Goal: Information Seeking & Learning: Learn about a topic

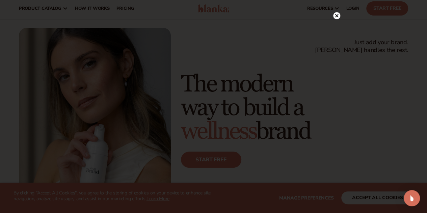
scroll to position [14, 0]
click at [336, 30] on icon at bounding box center [336, 29] width 3 height 3
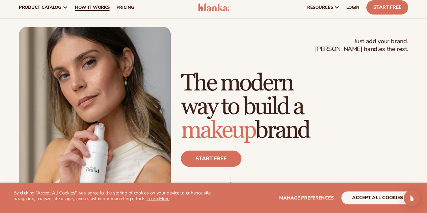
click at [103, 9] on span "How It Works" at bounding box center [92, 7] width 35 height 5
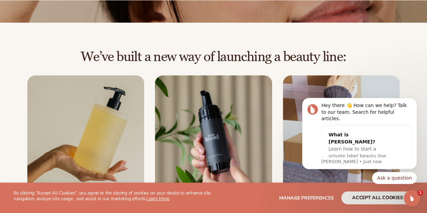
scroll to position [109, 0]
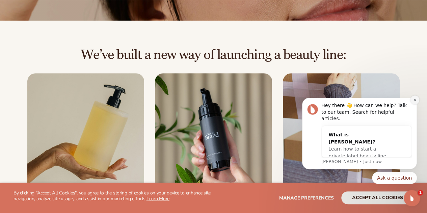
click at [412, 104] on button "Dismiss notification" at bounding box center [415, 100] width 9 height 9
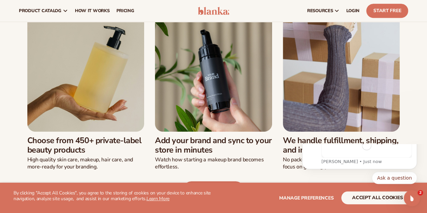
scroll to position [0, 0]
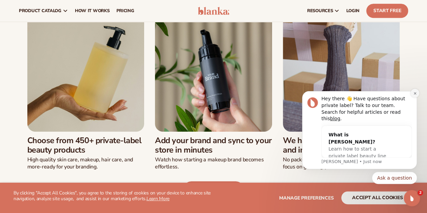
click at [413, 98] on button "Dismiss notification" at bounding box center [415, 93] width 9 height 9
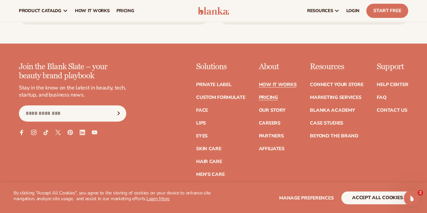
scroll to position [1369, 0]
click at [259, 96] on link "Pricing" at bounding box center [268, 98] width 19 height 5
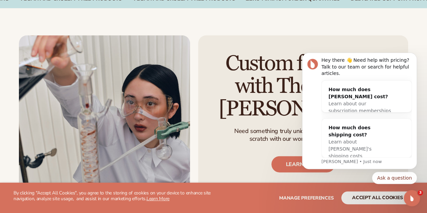
scroll to position [691, 0]
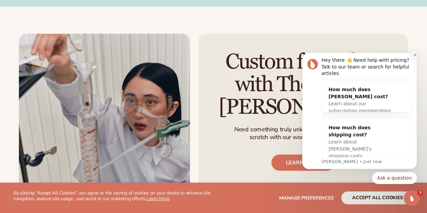
click at [414, 57] on icon "Dismiss notification" at bounding box center [415, 55] width 4 height 4
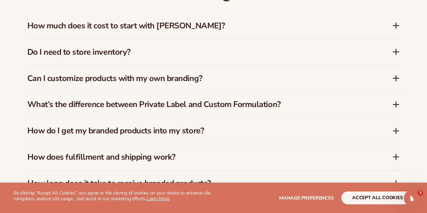
scroll to position [977, 0]
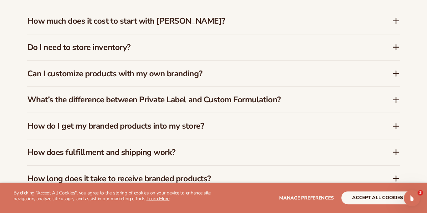
click at [396, 47] on icon at bounding box center [396, 47] width 0 height 5
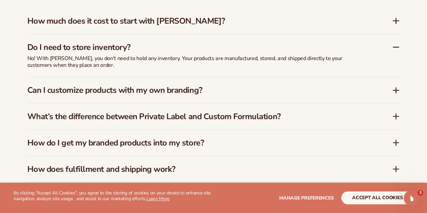
click at [396, 90] on icon at bounding box center [396, 90] width 8 height 8
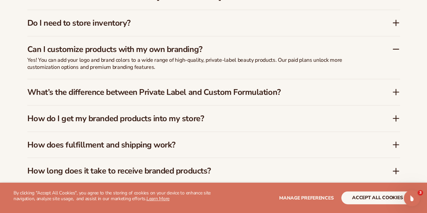
scroll to position [1003, 0]
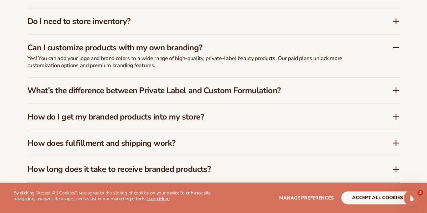
click at [395, 86] on icon at bounding box center [396, 90] width 8 height 8
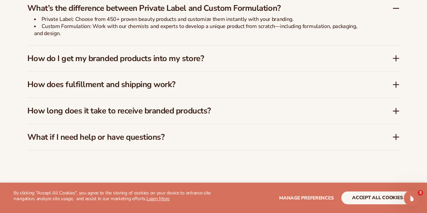
scroll to position [1068, 0]
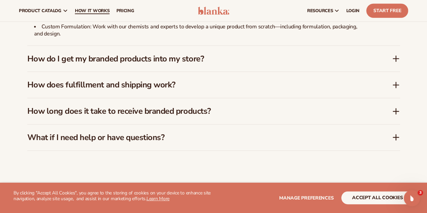
click at [92, 9] on span "How It Works" at bounding box center [92, 10] width 35 height 5
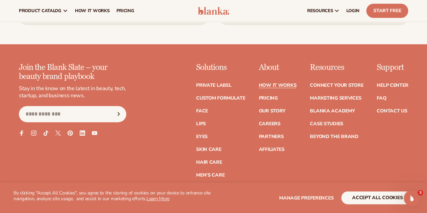
scroll to position [1368, 0]
click at [322, 83] on link "Connect your store" at bounding box center [336, 85] width 53 height 5
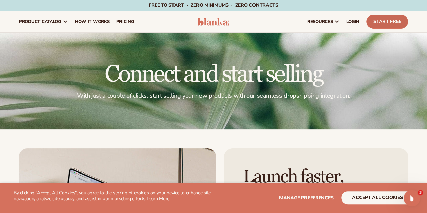
click at [385, 23] on link "Start Free" at bounding box center [387, 22] width 42 height 14
click at [128, 21] on span "pricing" at bounding box center [125, 21] width 18 height 5
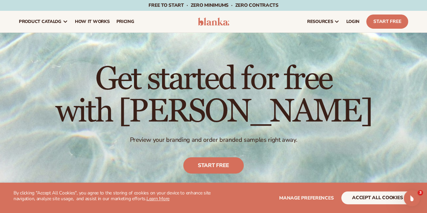
click at [203, 38] on div "Get started for free with [PERSON_NAME] Preview your branding and order branded…" at bounding box center [213, 118] width 427 height 171
drag, startPoint x: 203, startPoint y: 38, endPoint x: 237, endPoint y: 24, distance: 36.2
